Goal: Task Accomplishment & Management: Manage account settings

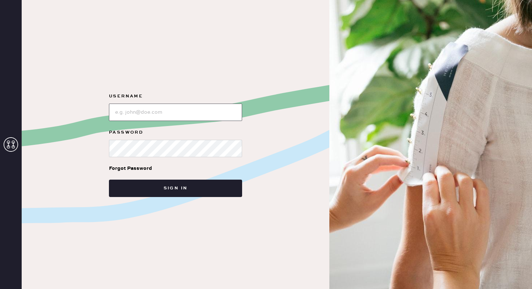
click at [157, 115] on input "loginName" at bounding box center [175, 111] width 133 height 17
type input "reformationsoho"
click at [156, 113] on input "loginName" at bounding box center [175, 111] width 133 height 17
type input "reformationsoho"
click at [149, 139] on div at bounding box center [175, 147] width 133 height 19
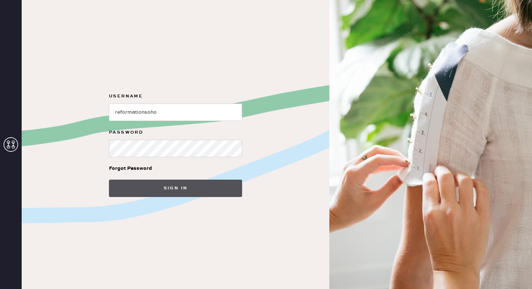
click at [188, 192] on button "Sign in" at bounding box center [175, 187] width 133 height 17
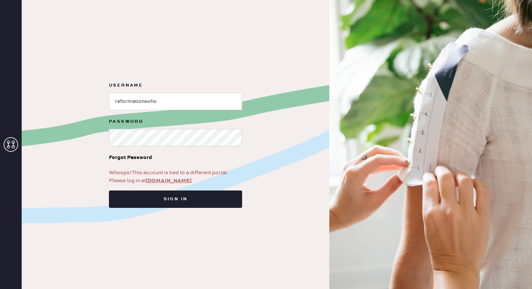
click at [170, 181] on link "[DOMAIN_NAME]" at bounding box center [169, 180] width 46 height 7
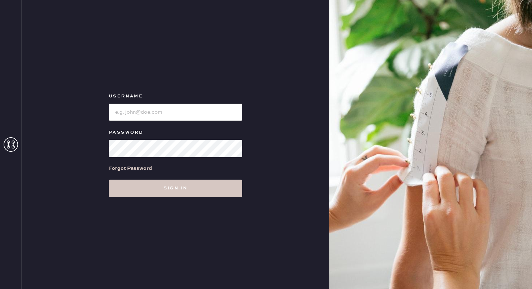
click at [187, 111] on input "loginName" at bounding box center [175, 111] width 133 height 17
type input "reformationsoho"
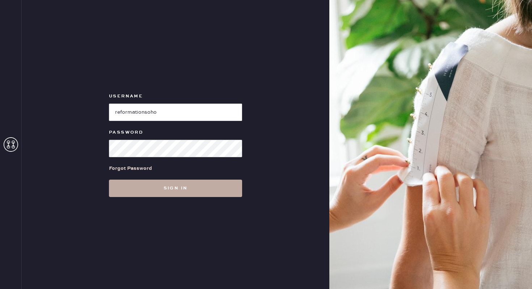
click at [177, 189] on button "Sign in" at bounding box center [175, 187] width 133 height 17
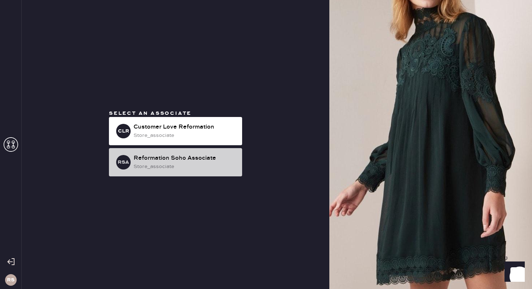
click at [207, 158] on div "Reformation Soho Associate" at bounding box center [184, 158] width 103 height 9
click at [214, 165] on div "store_associate" at bounding box center [184, 166] width 103 height 8
click at [207, 161] on div "Reformation Soho Associate" at bounding box center [184, 158] width 103 height 9
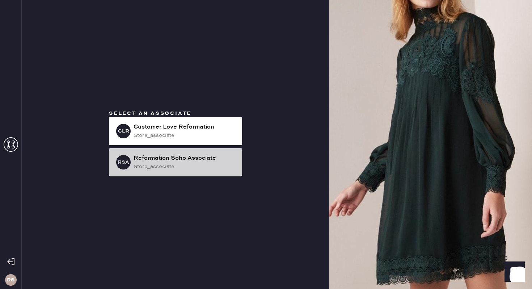
click at [207, 161] on div "Reformation Soho Associate" at bounding box center [184, 158] width 103 height 9
click at [212, 163] on div "store_associate" at bounding box center [184, 166] width 103 height 8
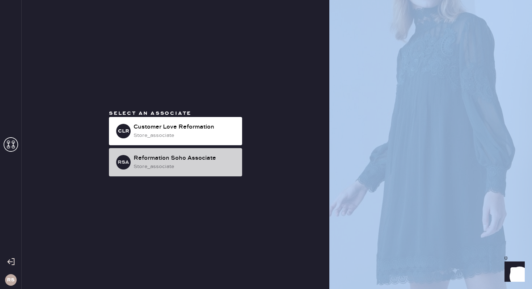
click at [212, 163] on div "store_associate" at bounding box center [184, 166] width 103 height 8
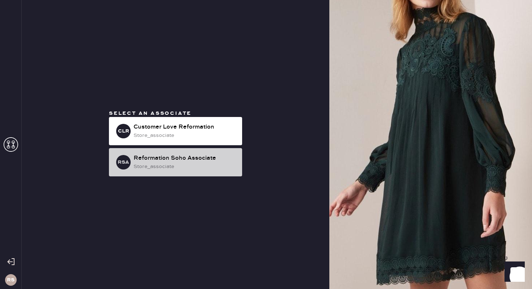
click at [135, 167] on div "store_associate" at bounding box center [184, 166] width 103 height 8
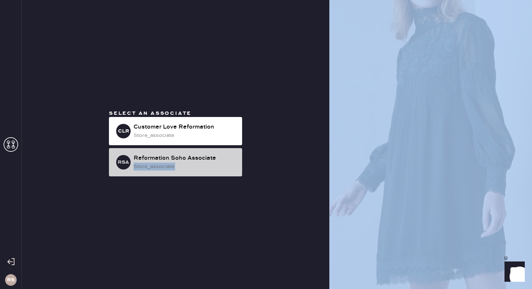
click at [135, 167] on div "store_associate" at bounding box center [184, 166] width 103 height 8
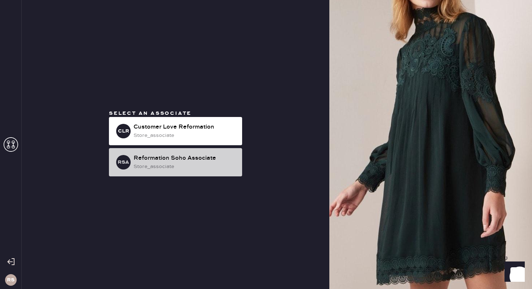
click at [166, 164] on div "store_associate" at bounding box center [184, 166] width 103 height 8
click at [201, 156] on div "Reformation Soho Associate" at bounding box center [184, 158] width 103 height 9
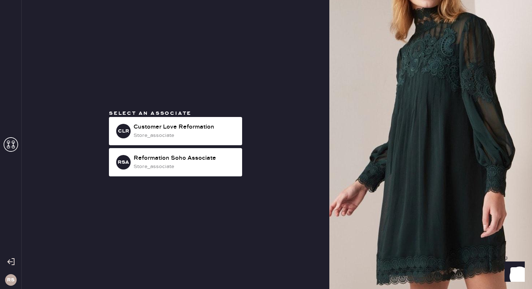
click at [292, 85] on div "Select an associate CLR Customer Love Reformation store_associate RSA Reformati…" at bounding box center [175, 144] width 307 height 289
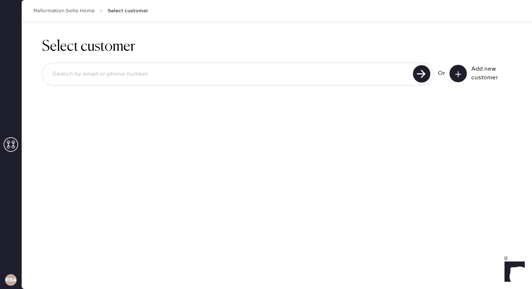
click at [11, 145] on icon at bounding box center [11, 144] width 14 height 14
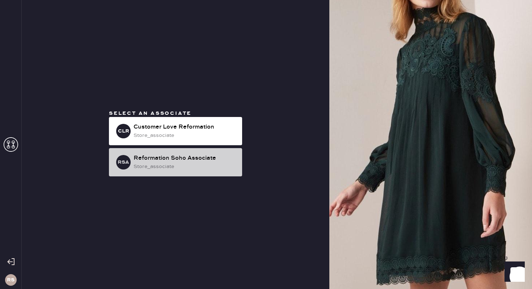
click at [135, 157] on div "Reformation Soho Associate" at bounding box center [184, 158] width 103 height 9
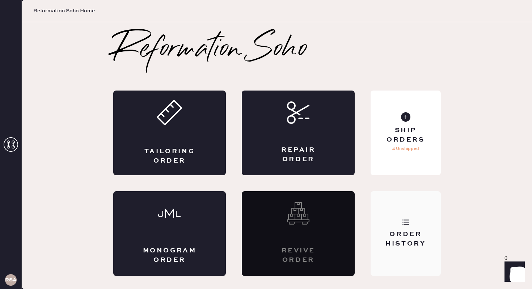
click at [386, 224] on div "Order History" at bounding box center [405, 233] width 70 height 85
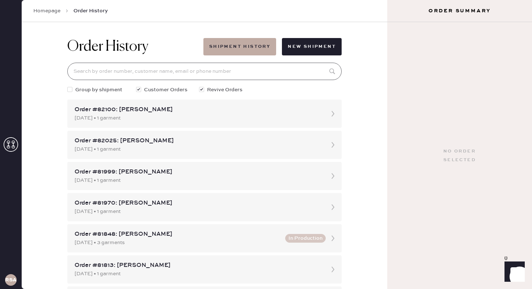
click at [225, 74] on input at bounding box center [204, 71] width 274 height 17
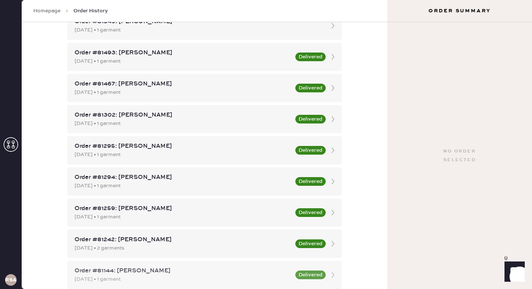
scroll to position [430, 0]
click at [51, 155] on div "Order History Shipment History New Shipment Group by shipment Customer Orders R…" at bounding box center [204, 155] width 365 height 267
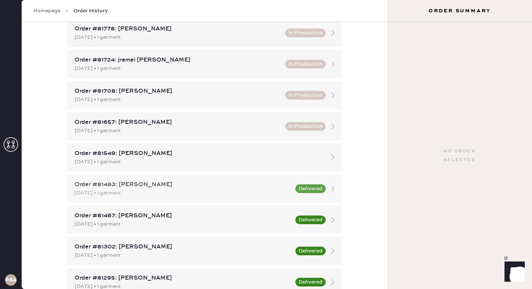
scroll to position [299, 0]
